Goal: Task Accomplishment & Management: Complete application form

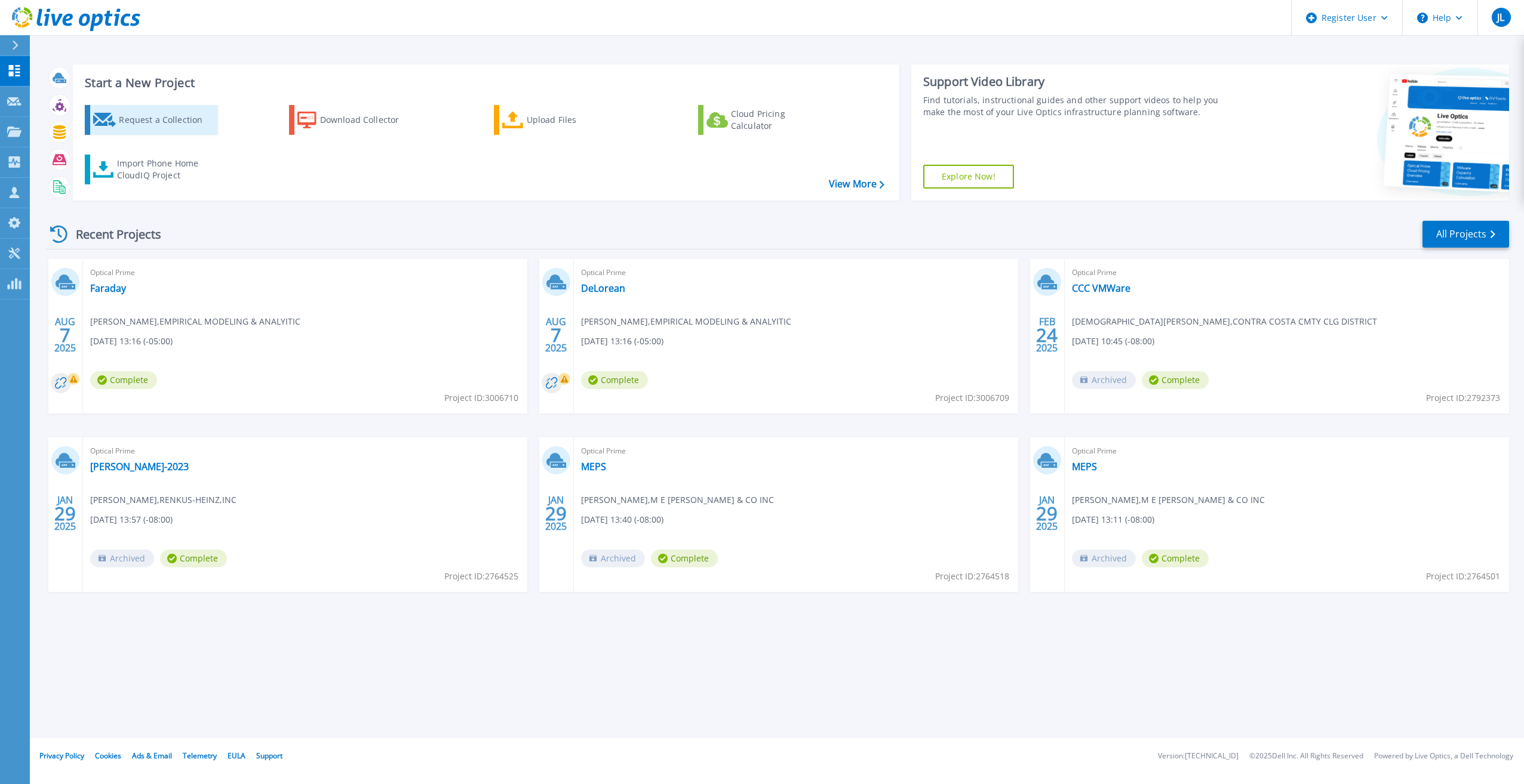
click at [179, 119] on div "Request a Collection" at bounding box center [166, 120] width 95 height 24
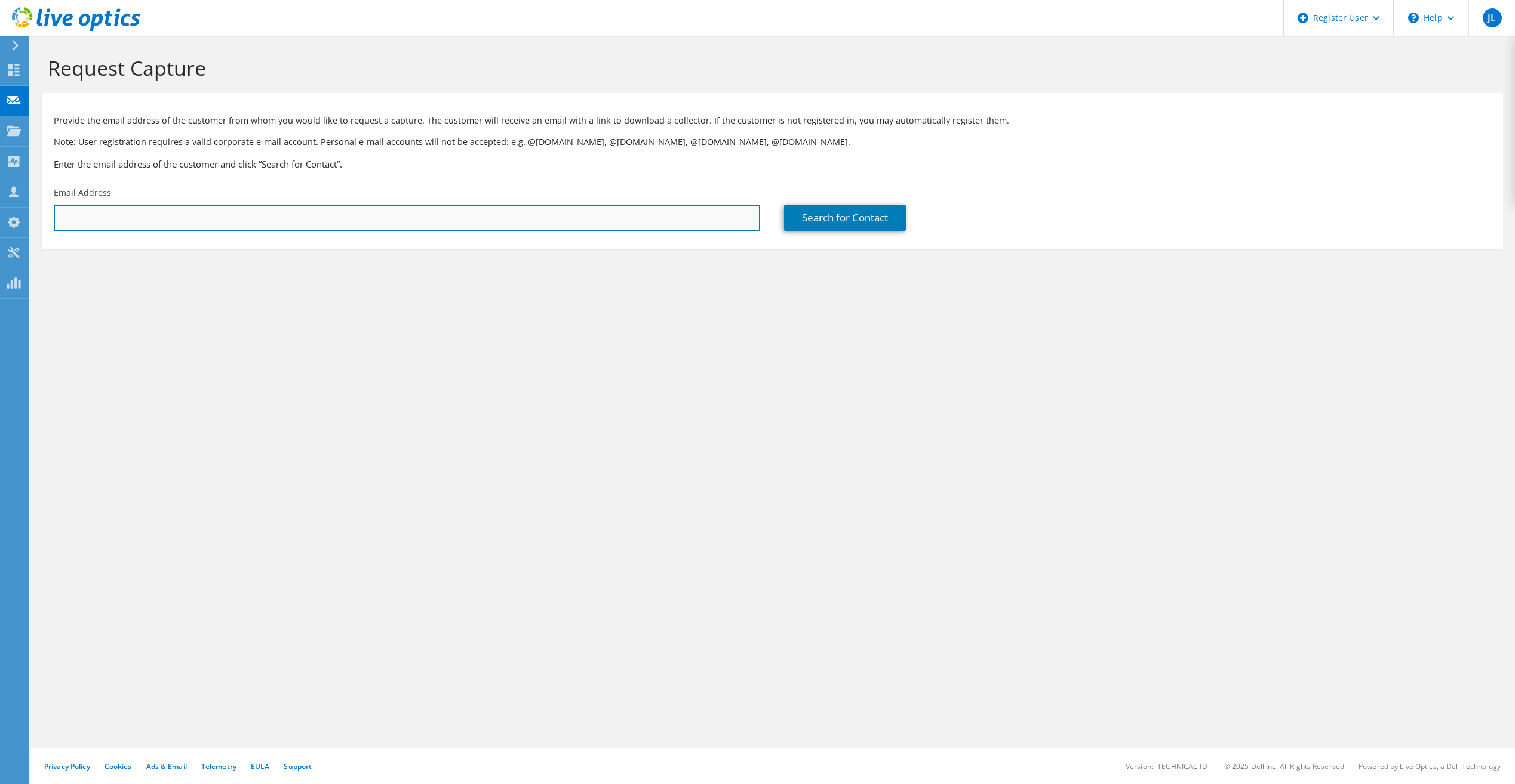
click at [195, 223] on input "text" at bounding box center [406, 217] width 706 height 26
type input "bbadello@liscript.com"
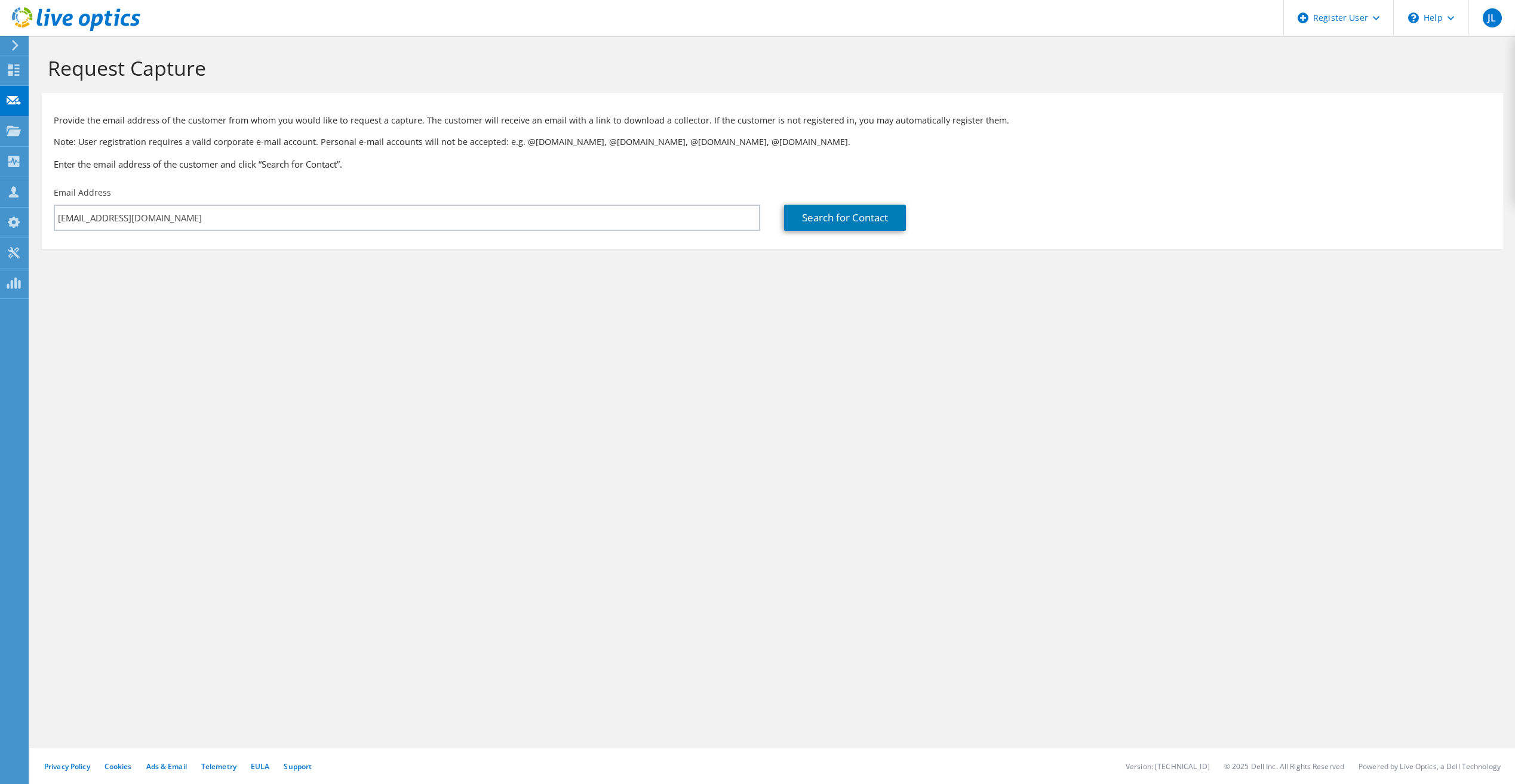
click at [244, 274] on section "Request Capture Provide the email address of the customer from whom you would l…" at bounding box center [772, 172] width 1486 height 273
click at [819, 225] on link "Search for Contact" at bounding box center [845, 217] width 122 height 26
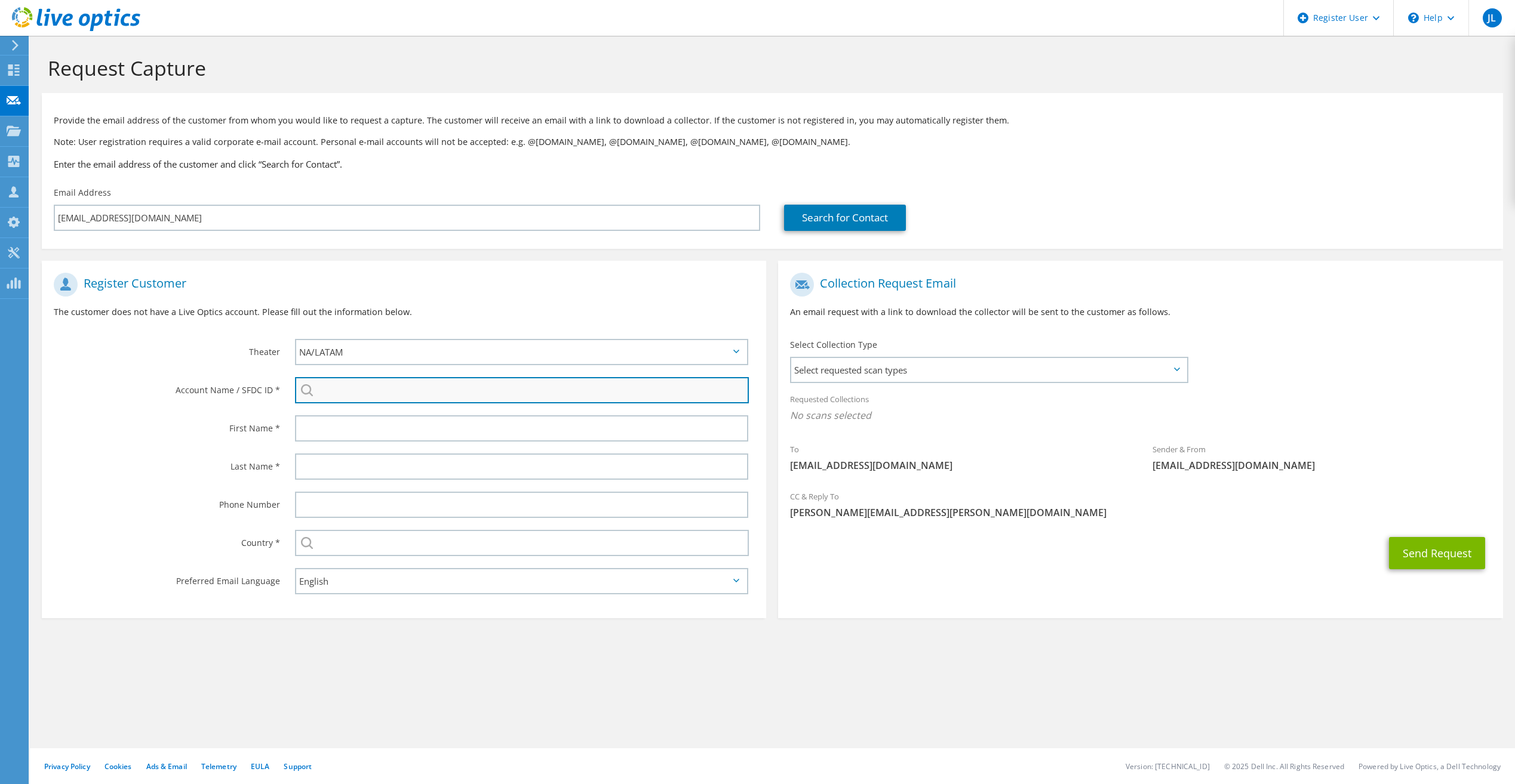
click at [370, 390] on input "search" at bounding box center [522, 391] width 454 height 26
click at [948, 372] on span "Select requested scan types" at bounding box center [989, 370] width 395 height 24
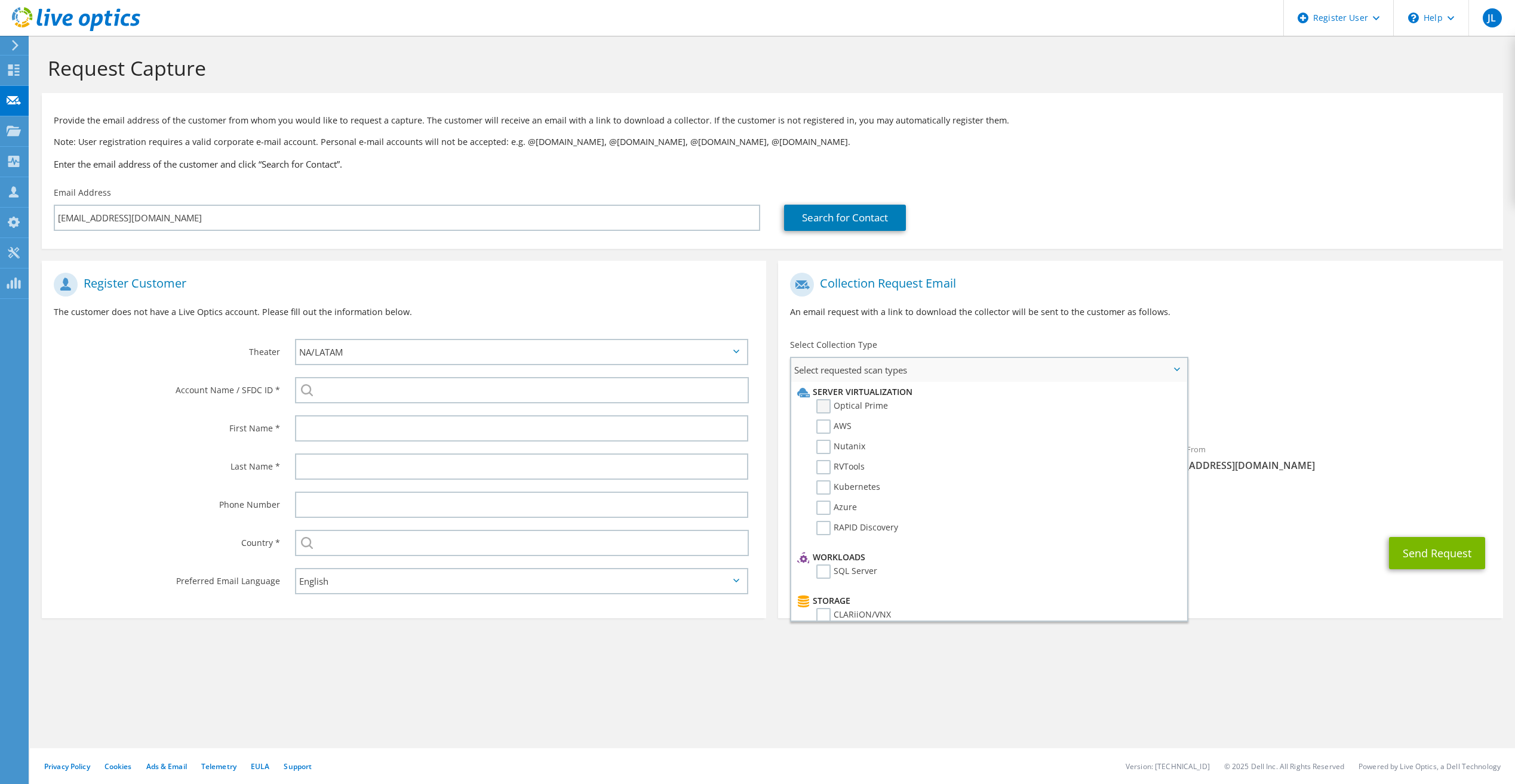
click at [844, 403] on label "Optical Prime" at bounding box center [852, 406] width 72 height 15
click at [0, 0] on input "Optical Prime" at bounding box center [0, 0] width 0 height 0
click at [1181, 258] on div "Collection Request Email An email request with a link to download the collector…" at bounding box center [1141, 433] width 737 height 370
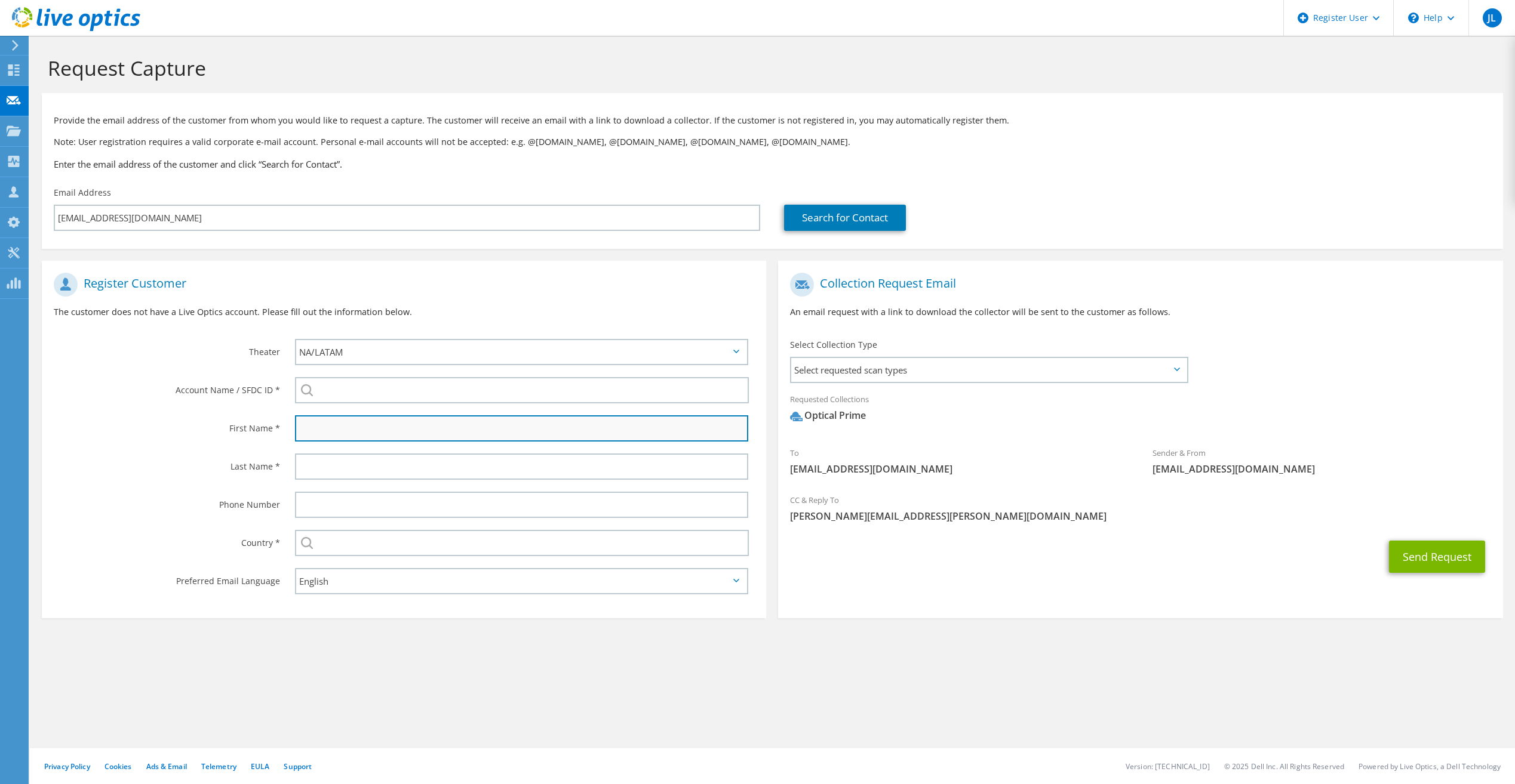
click at [386, 422] on input "text" at bounding box center [521, 429] width 453 height 26
type input "Bernie"
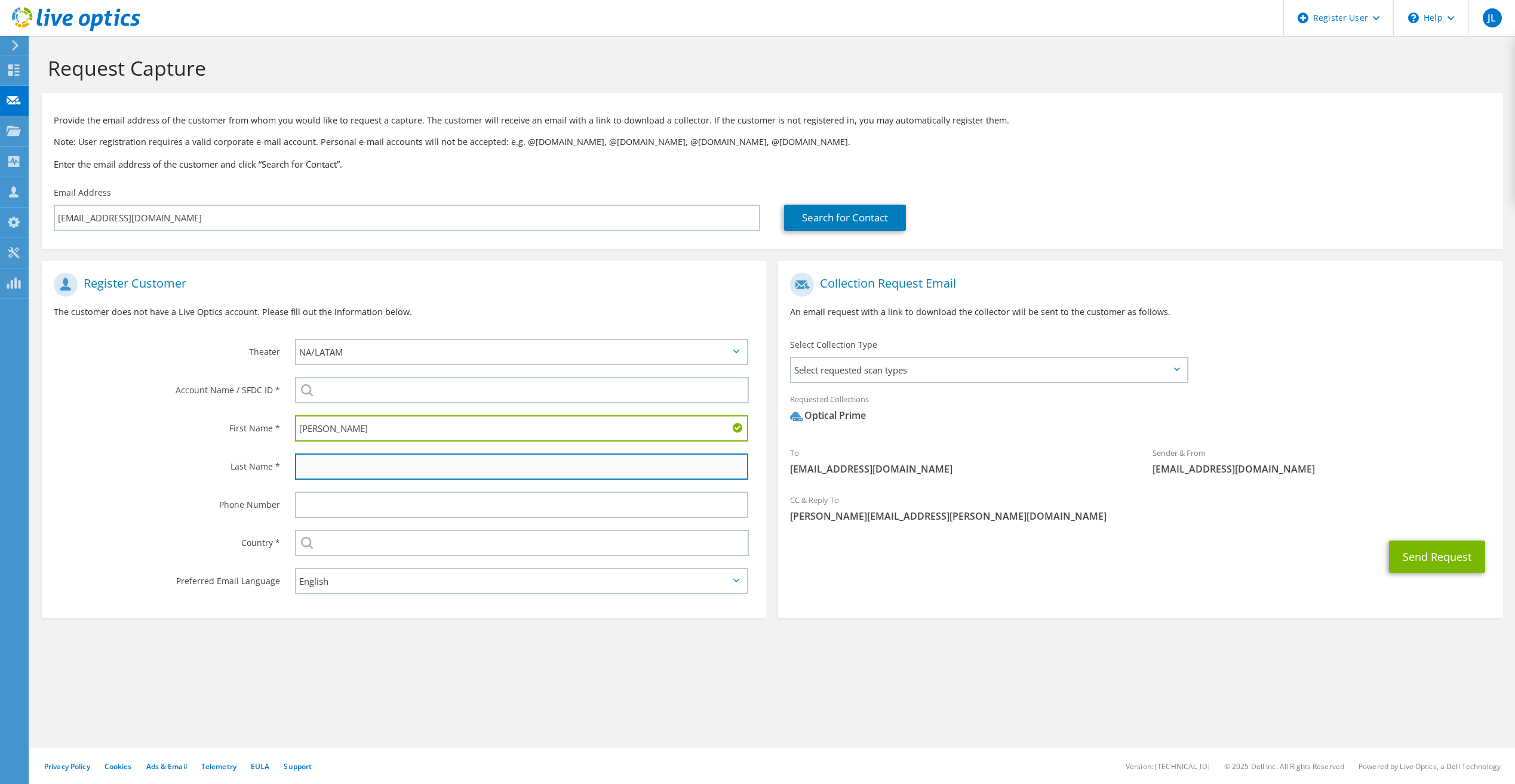
click at [389, 458] on input "text" at bounding box center [521, 467] width 453 height 26
type input "Badello"
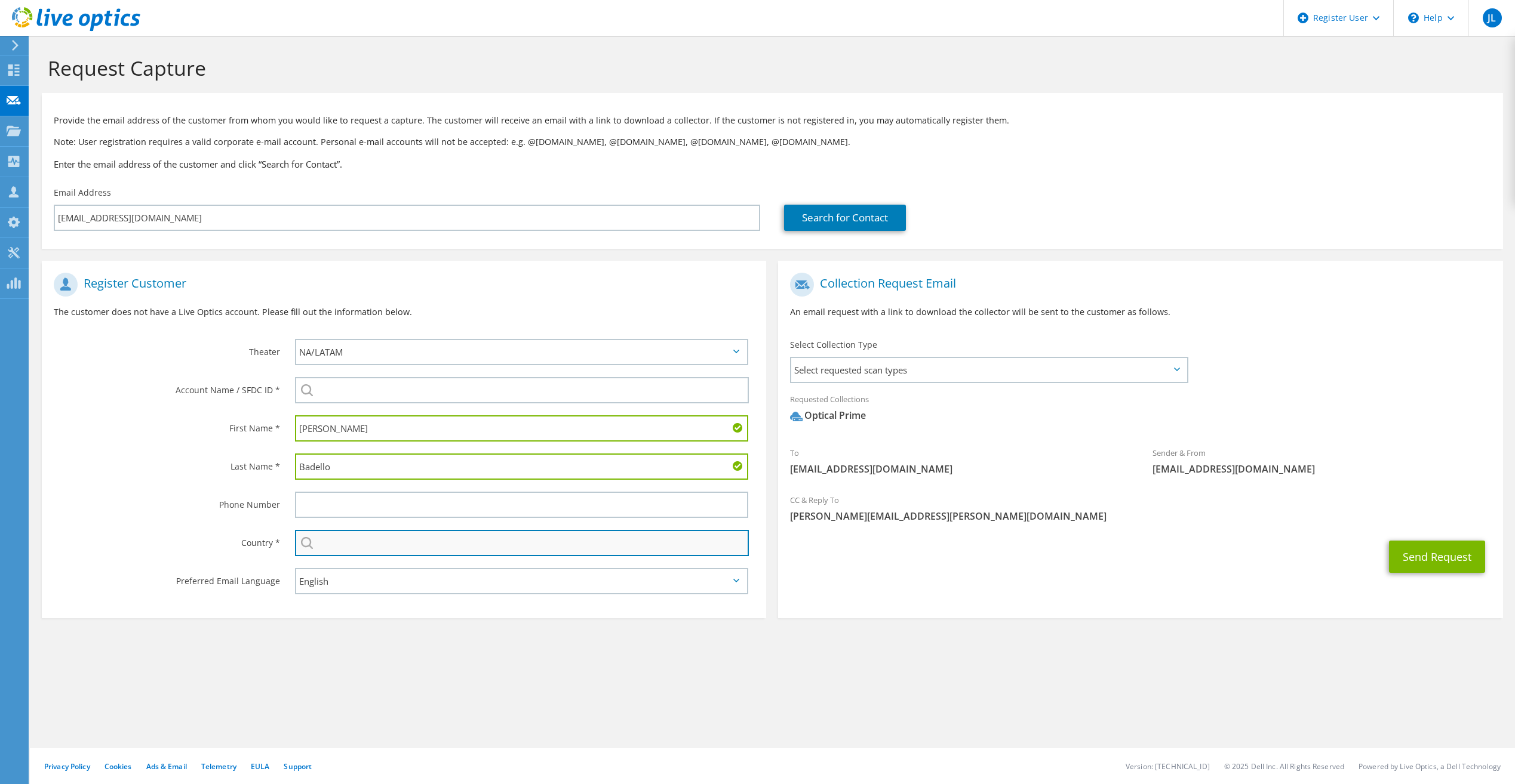
click at [383, 542] on input "text" at bounding box center [522, 543] width 454 height 26
click at [374, 543] on input "text" at bounding box center [522, 543] width 454 height 26
type input "United States"
click at [145, 462] on label "Last Name *" at bounding box center [166, 463] width 226 height 19
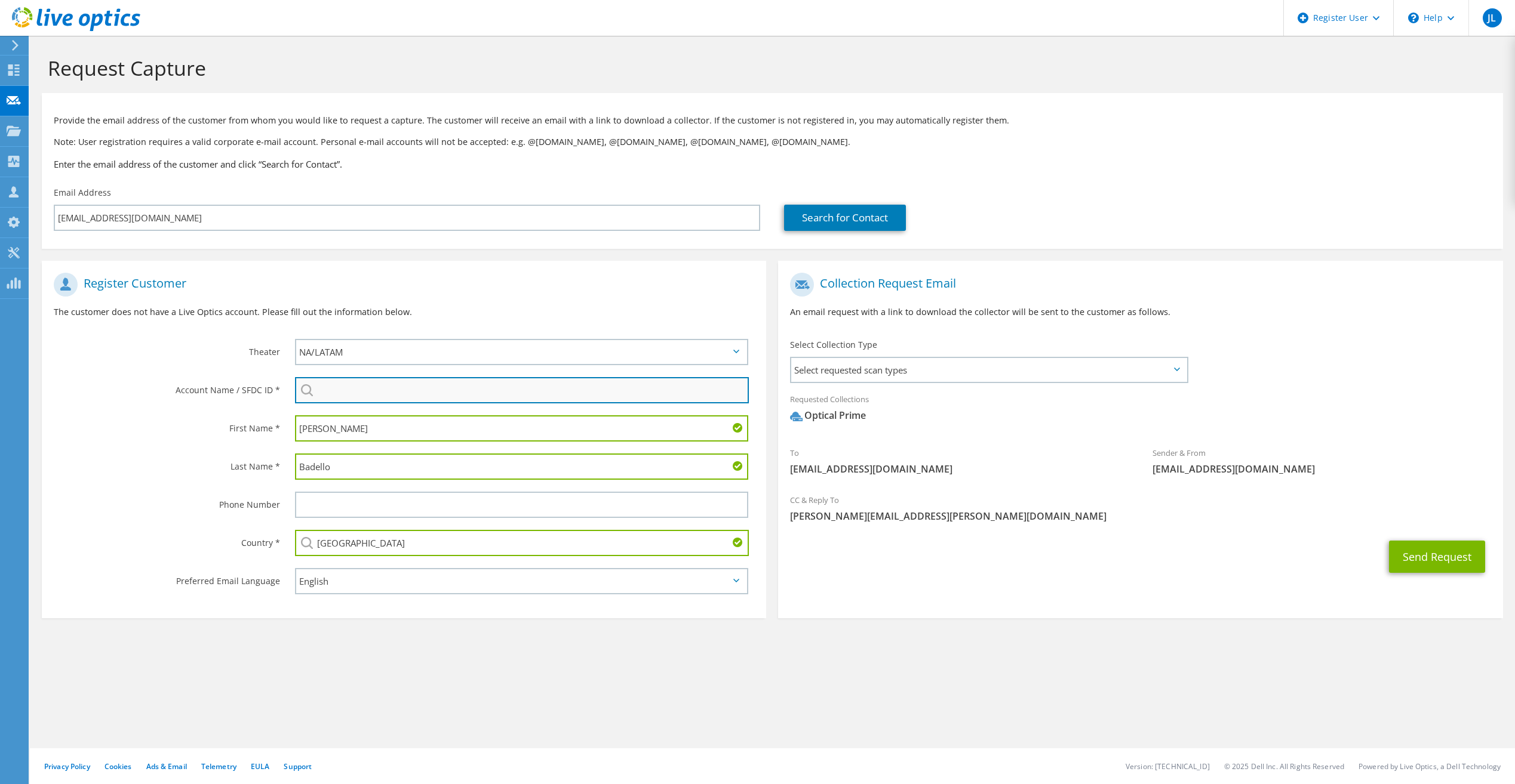
paste input "2734206230"
click at [356, 411] on li "Li Script : 2734206230" at bounding box center [363, 406] width 137 height 15
type input "Li Script : 2734206230"
click at [918, 581] on section "Collection Request Email An email request with a link to download the collector…" at bounding box center [1141, 439] width 725 height 358
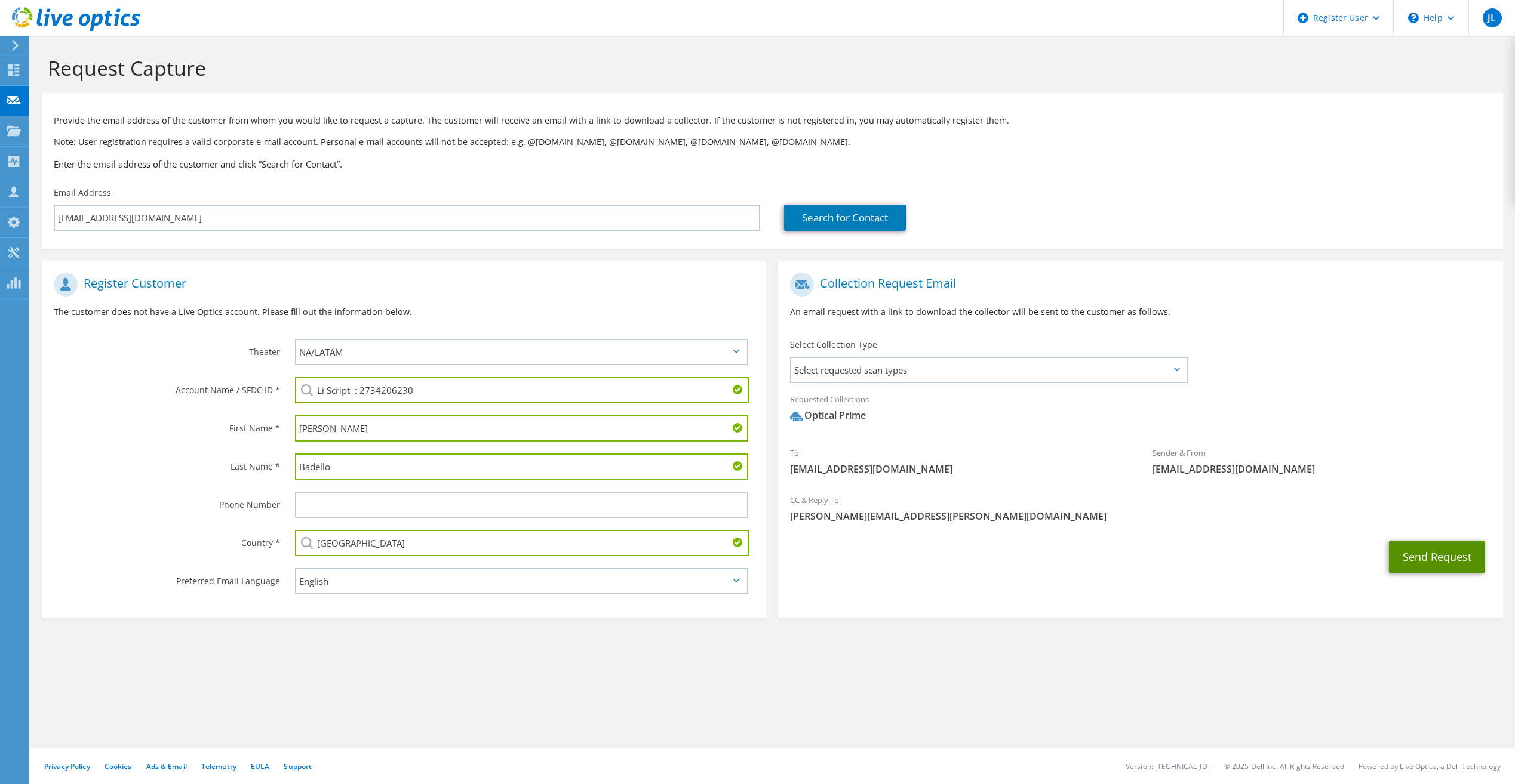
click at [1459, 556] on button "Send Request" at bounding box center [1437, 556] width 96 height 32
